Goal: Task Accomplishment & Management: Complete application form

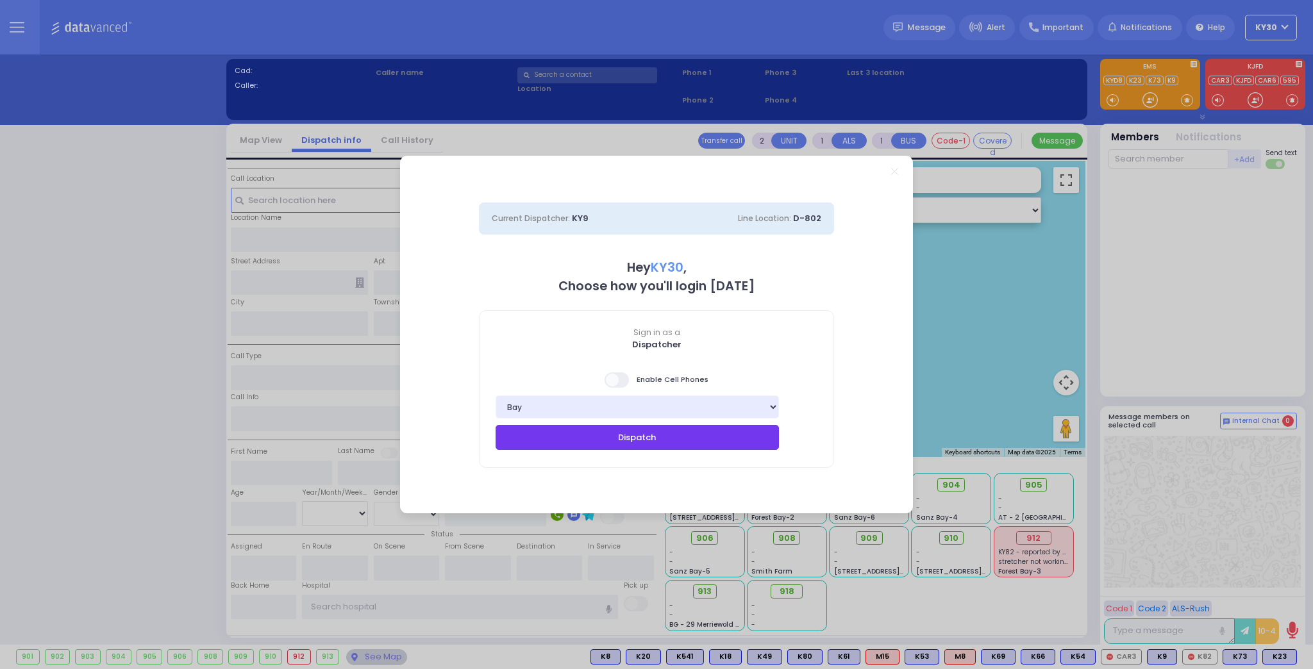
click at [689, 444] on button "Dispatch" at bounding box center [637, 437] width 283 height 24
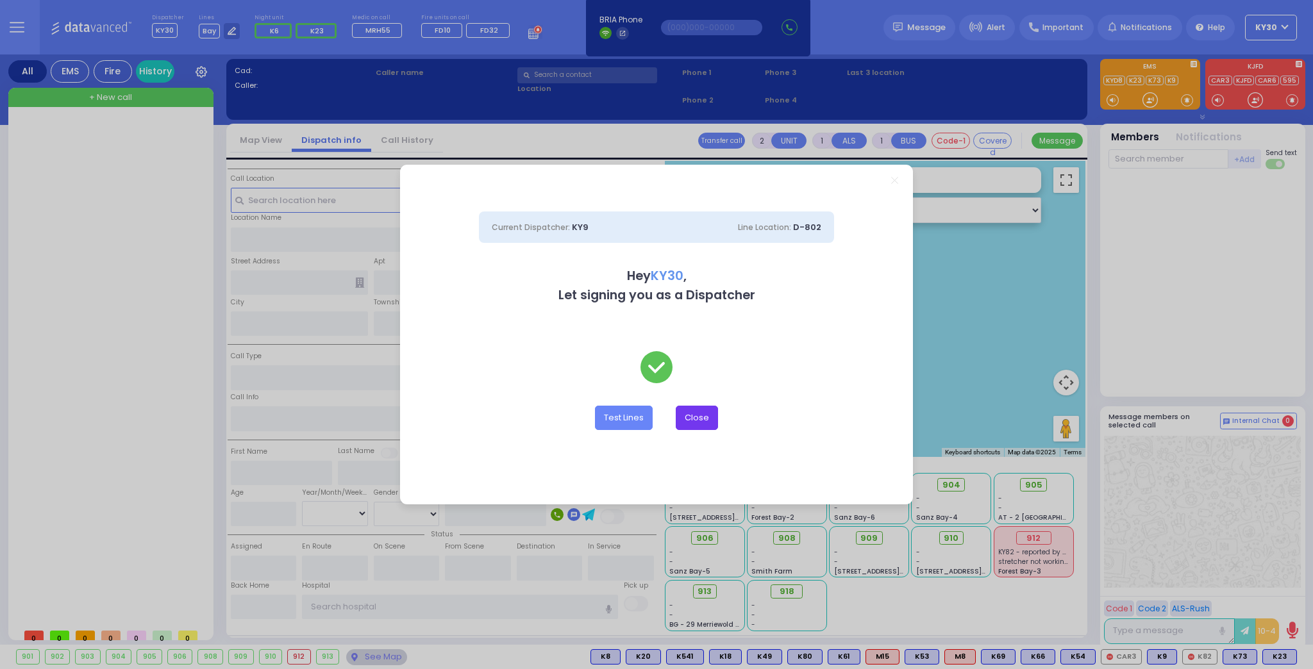
click at [701, 421] on button "Close" at bounding box center [697, 418] width 42 height 24
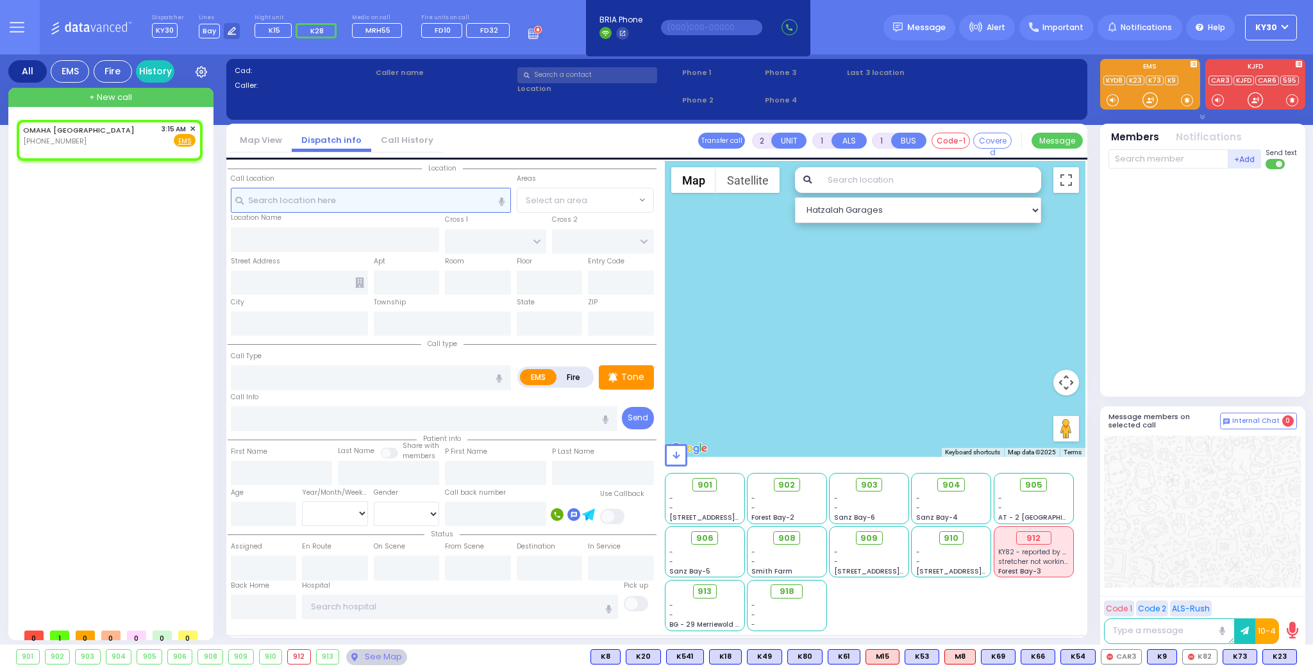
select select
radio input "true"
select select
type input "03:15"
select select "Hatzalah Garages"
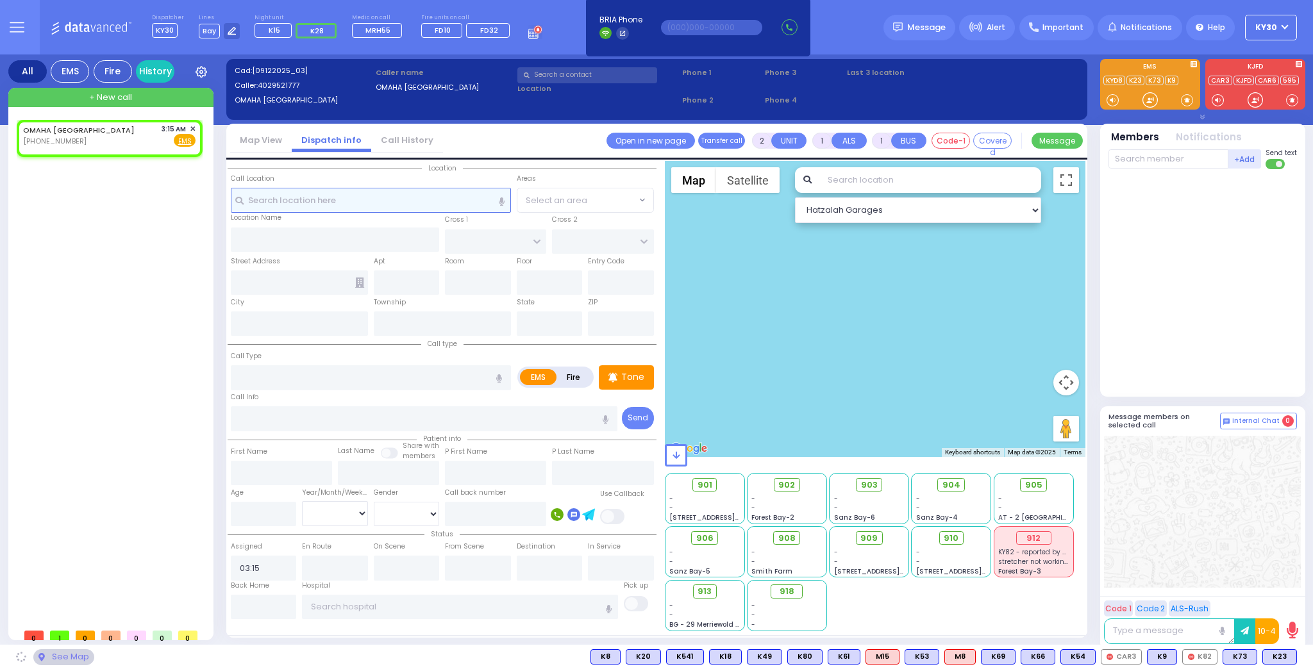
select select
radio input "true"
select select
select select "Hatzalah Garages"
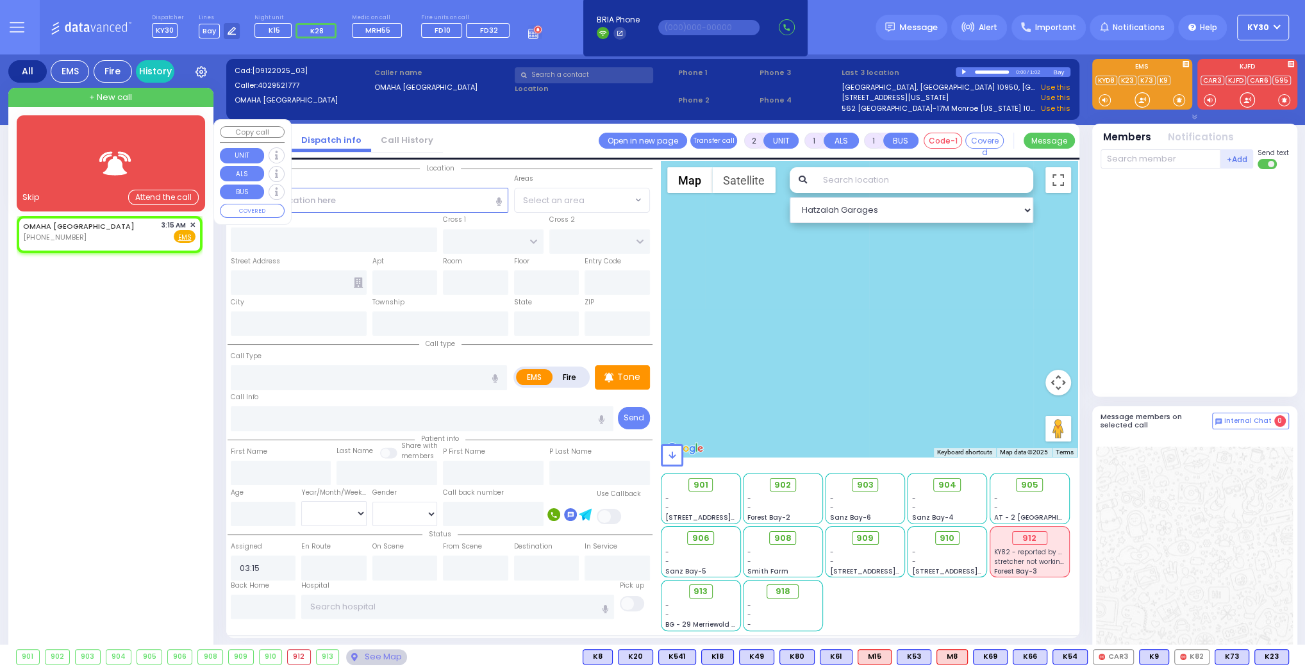
click at [190, 225] on span "✕" at bounding box center [193, 225] width 6 height 11
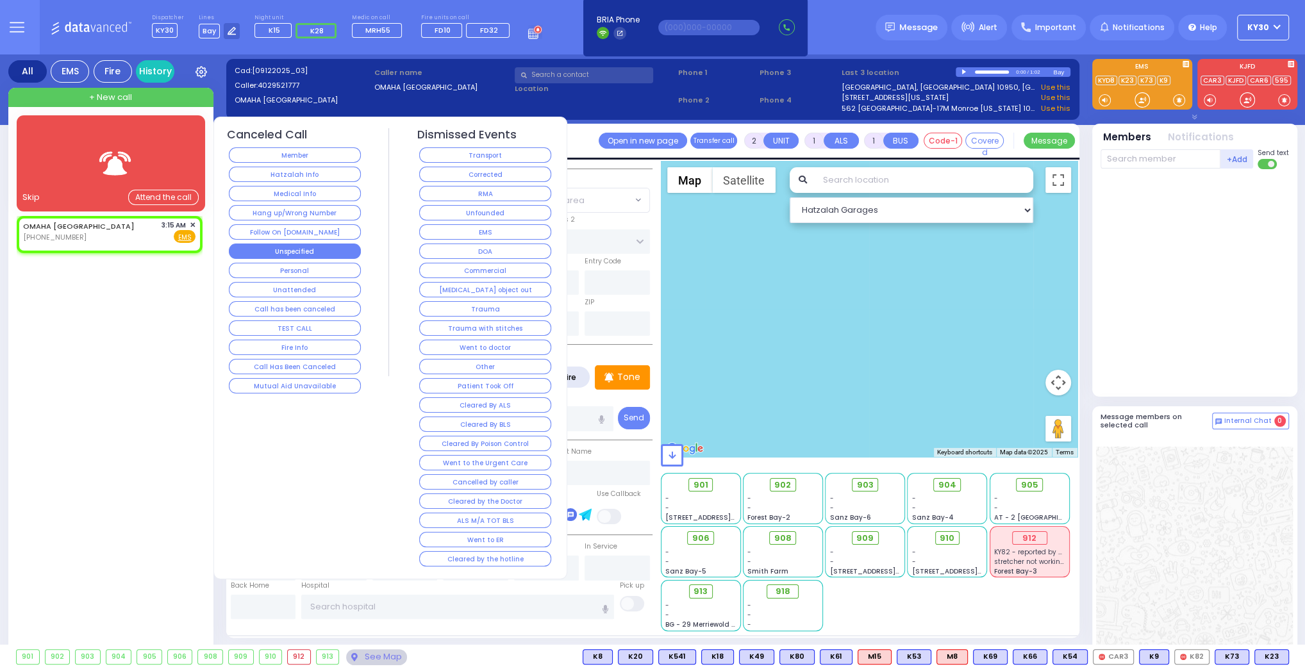
click at [329, 249] on button "Unspecified" at bounding box center [295, 251] width 132 height 15
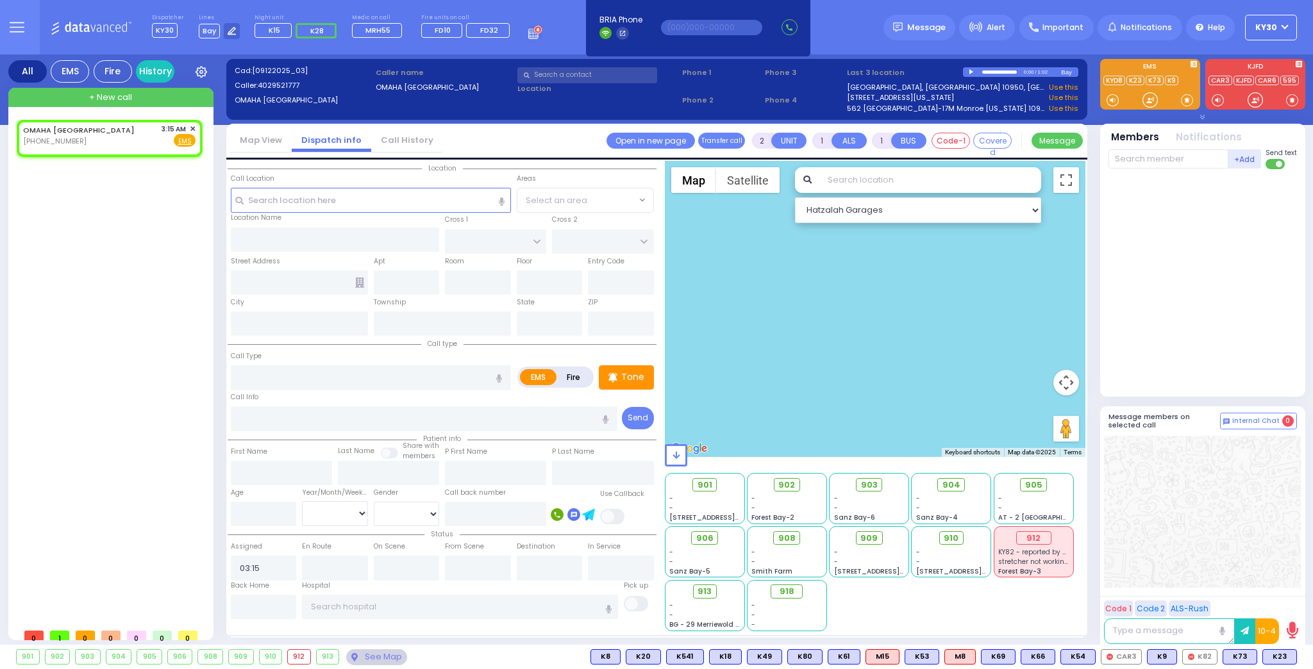
select select
radio input "true"
select select
